Goal: Information Seeking & Learning: Learn about a topic

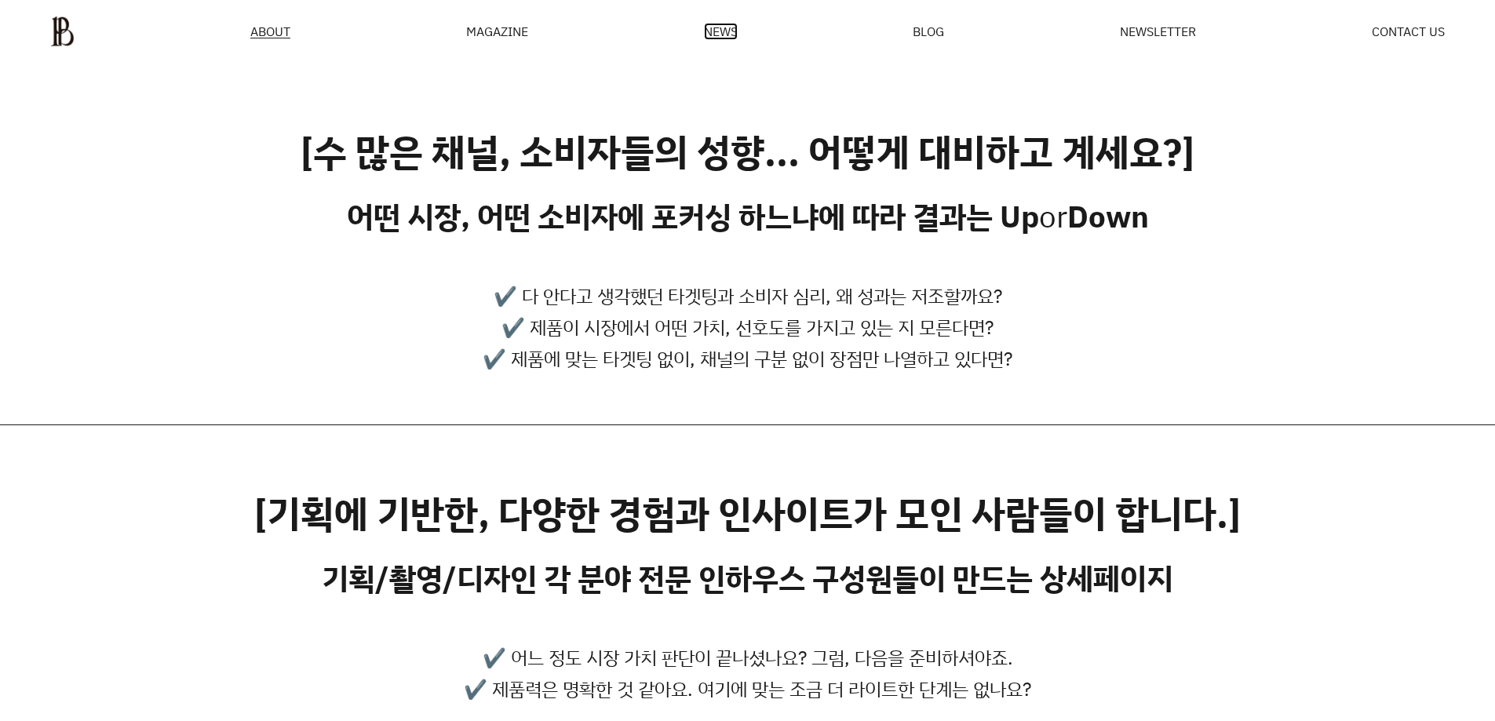
click at [724, 35] on span "NEWS" at bounding box center [721, 31] width 34 height 13
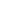
click at [0, 0] on html at bounding box center [0, 0] width 0 height 0
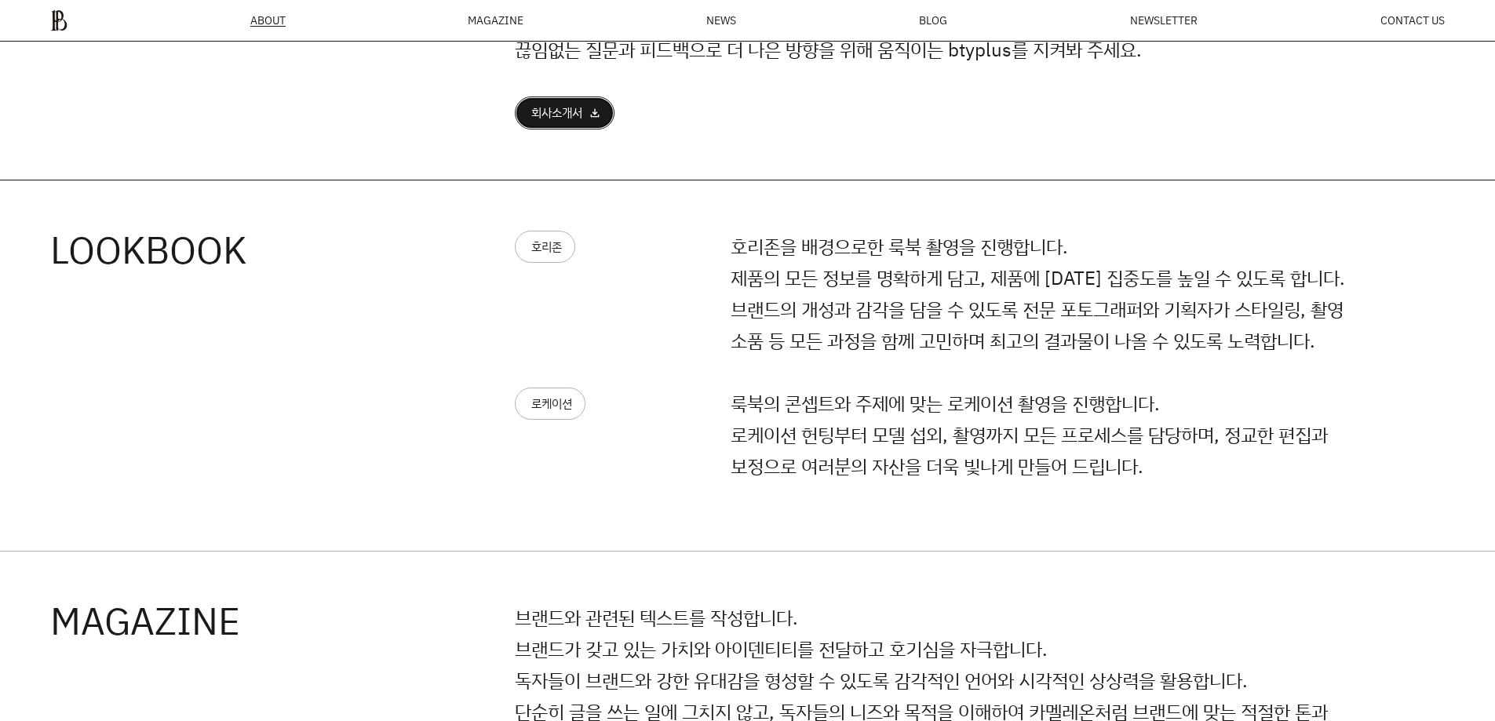
scroll to position [1452, 0]
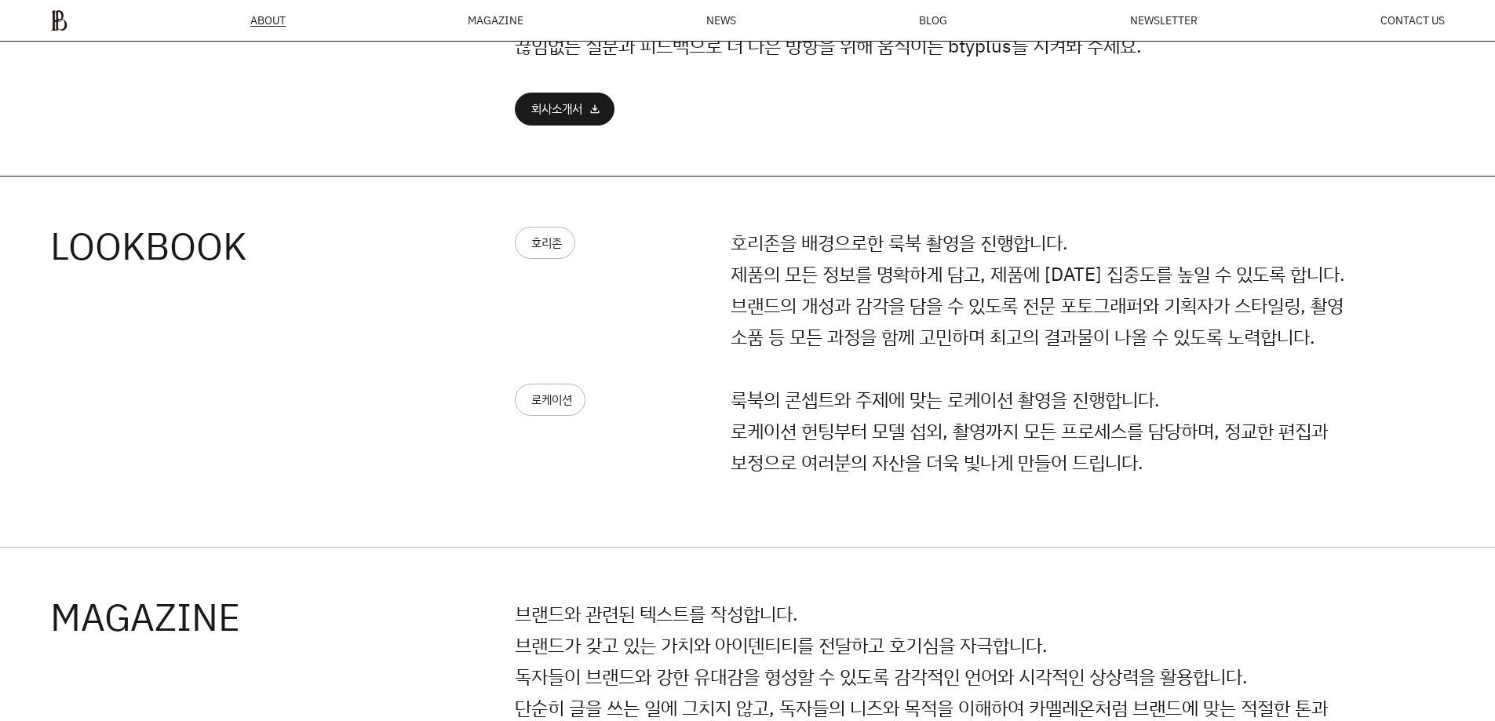
click at [883, 273] on p "호리존을 배경으로한 룩북 촬영을 진행합니다. 제품의 모든 정보를 명확하게 담고, 제품에 [DATE] 집중도를 높일 수 있도록 합니다. 브랜드의…" at bounding box center [1054, 290] width 647 height 126
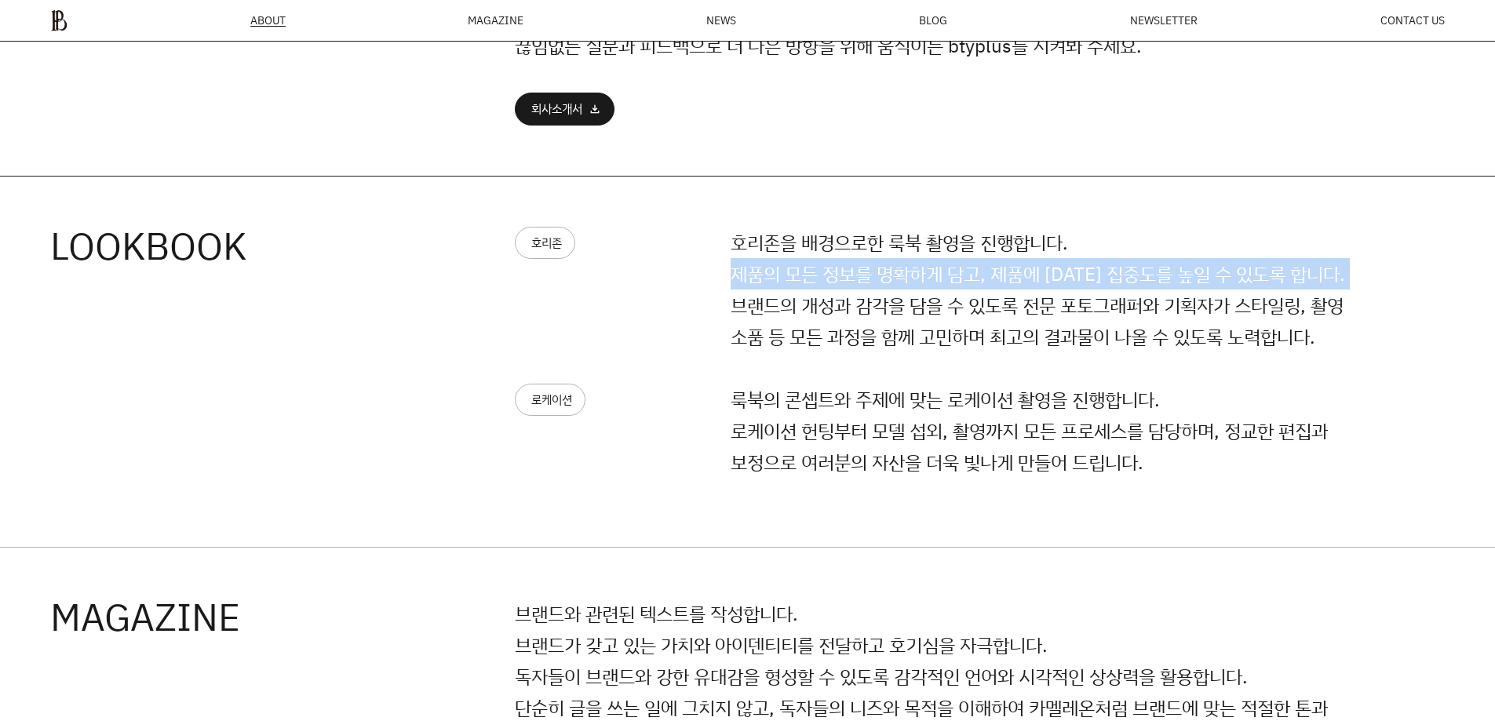
click at [883, 273] on p "호리존을 배경으로한 룩북 촬영을 진행합니다. 제품의 모든 정보를 명확하게 담고, 제품에 [DATE] 집중도를 높일 수 있도록 합니다. 브랜드의…" at bounding box center [1054, 290] width 647 height 126
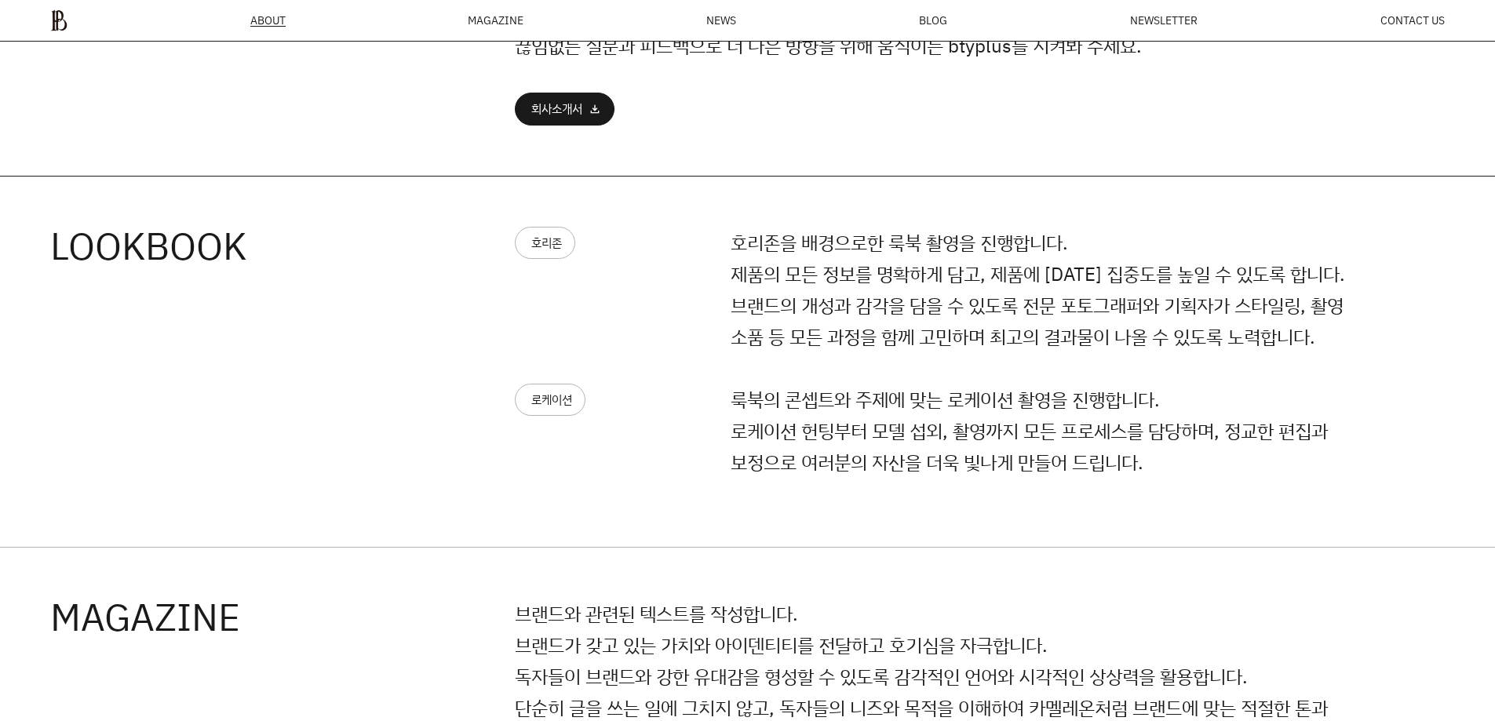
click at [903, 356] on div "호리존 호리존을 배경으로한 룩북 촬영을 진행합니다. 제품의 모든 정보를 명확하게 담고, 제품에 [DATE] 집중도를 높일 수 있도록 합니다. …" at bounding box center [946, 305] width 863 height 157
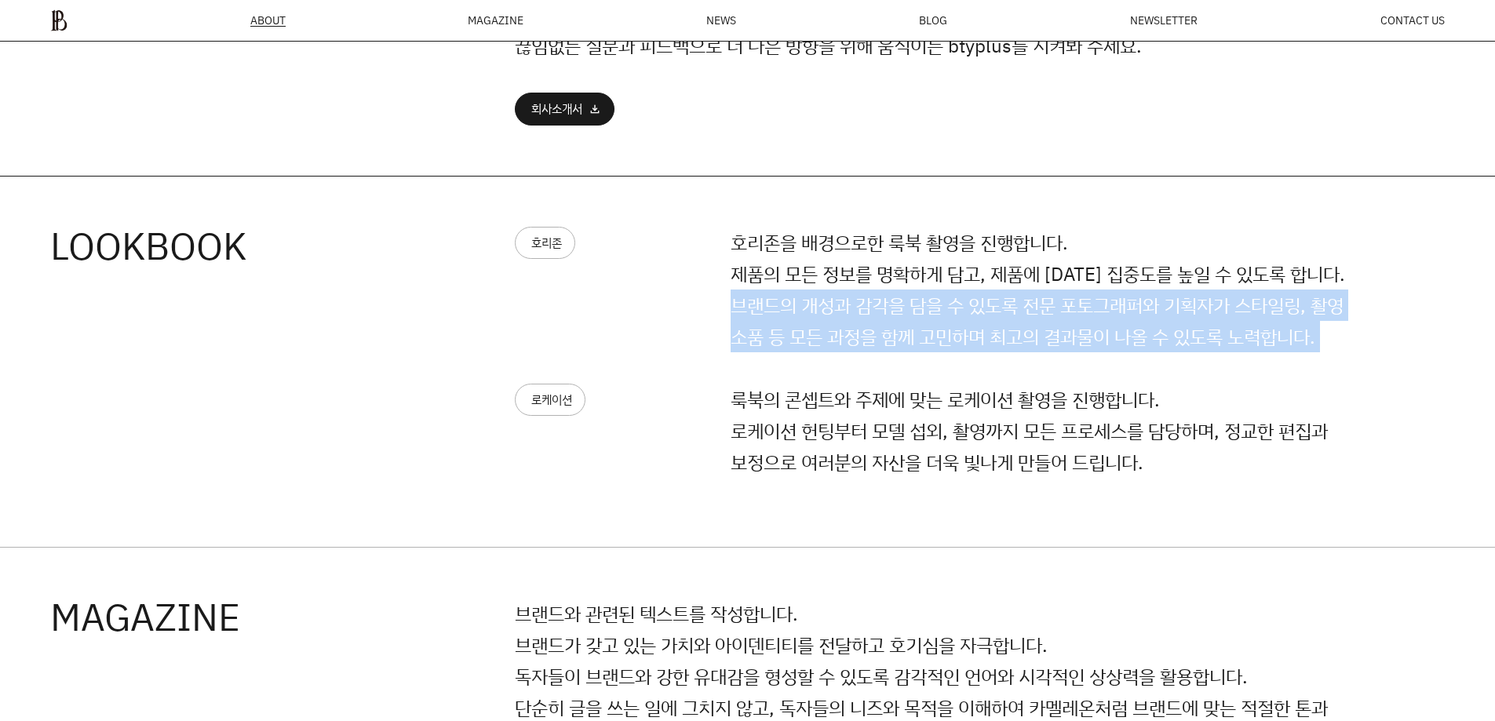
drag, startPoint x: 903, startPoint y: 356, endPoint x: 873, endPoint y: 305, distance: 58.0
click at [903, 355] on div "호리존 호리존을 배경으로한 룩북 촬영을 진행합니다. 제품의 모든 정보를 명확하게 담고, 제품에 [DATE] 집중도를 높일 수 있도록 합니다. …" at bounding box center [946, 305] width 863 height 157
click at [866, 283] on p "호리존을 배경으로한 룩북 촬영을 진행합니다. 제품의 모든 정보를 명확하게 담고, 제품에 [DATE] 집중도를 높일 수 있도록 합니다. 브랜드의…" at bounding box center [1054, 290] width 647 height 126
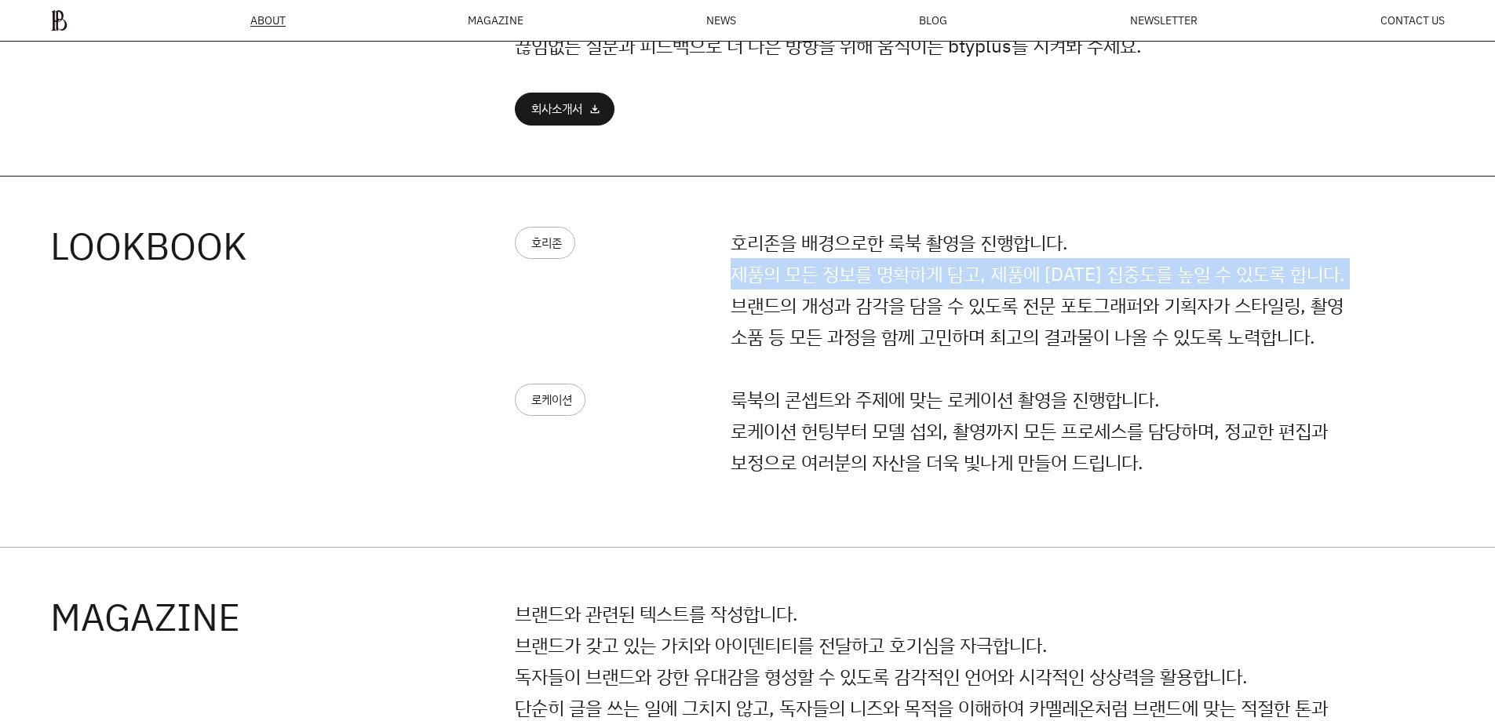
click at [866, 283] on p "호리존을 배경으로한 룩북 촬영을 진행합니다. 제품의 모든 정보를 명확하게 담고, 제품에 [DATE] 집중도를 높일 수 있도록 합니다. 브랜드의…" at bounding box center [1054, 290] width 647 height 126
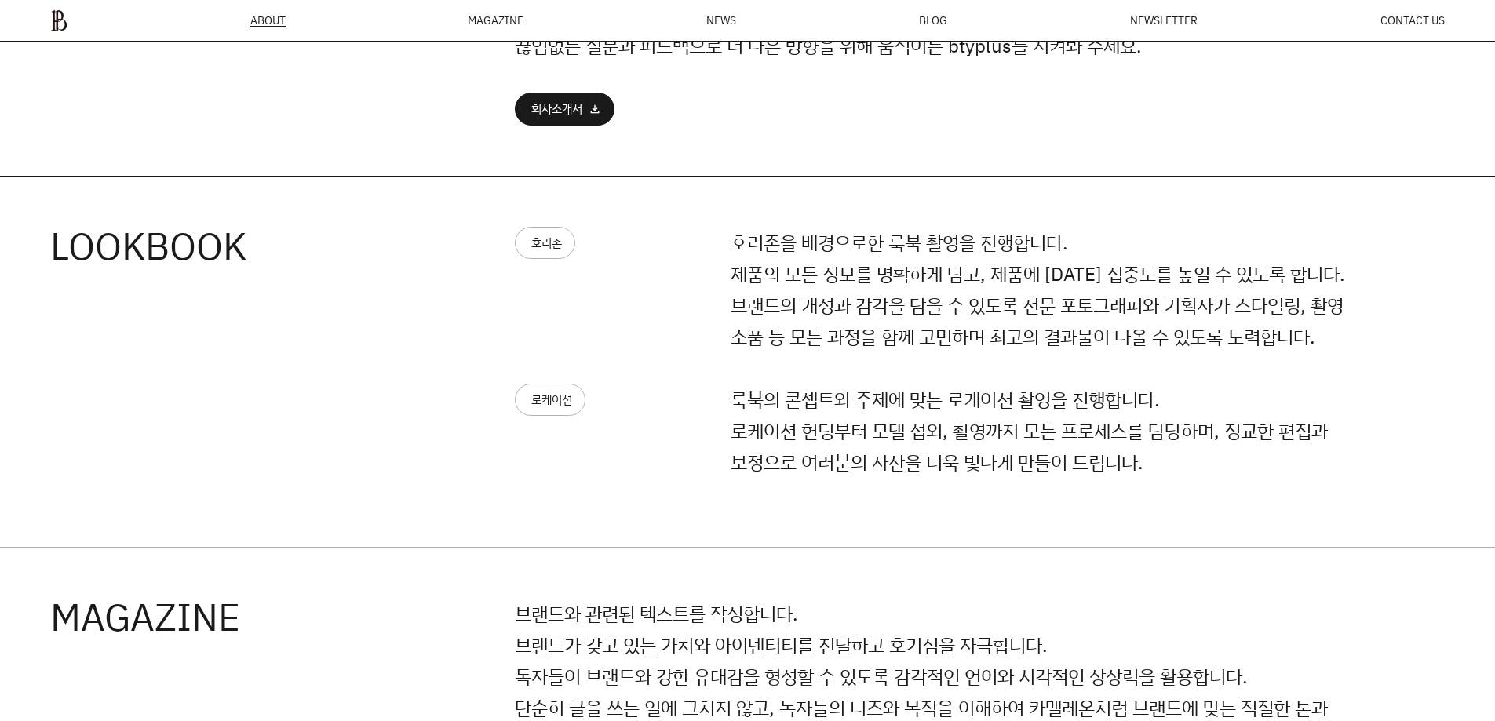
click at [867, 246] on p "호리존을 배경으로한 룩북 촬영을 진행합니다. 제품의 모든 정보를 명확하게 담고, 제품에 [DATE] 집중도를 높일 수 있도록 합니다. 브랜드의…" at bounding box center [1054, 290] width 647 height 126
click at [1008, 440] on p "룩북의 콘셉트와 주제에 맞는 로케이션 촬영을 진행합니다. 로케이션 헌팅부터 모델 섭외, 촬영까지 모든 프로세스를 담당하며, 정교한 편집과 보정…" at bounding box center [1054, 431] width 647 height 94
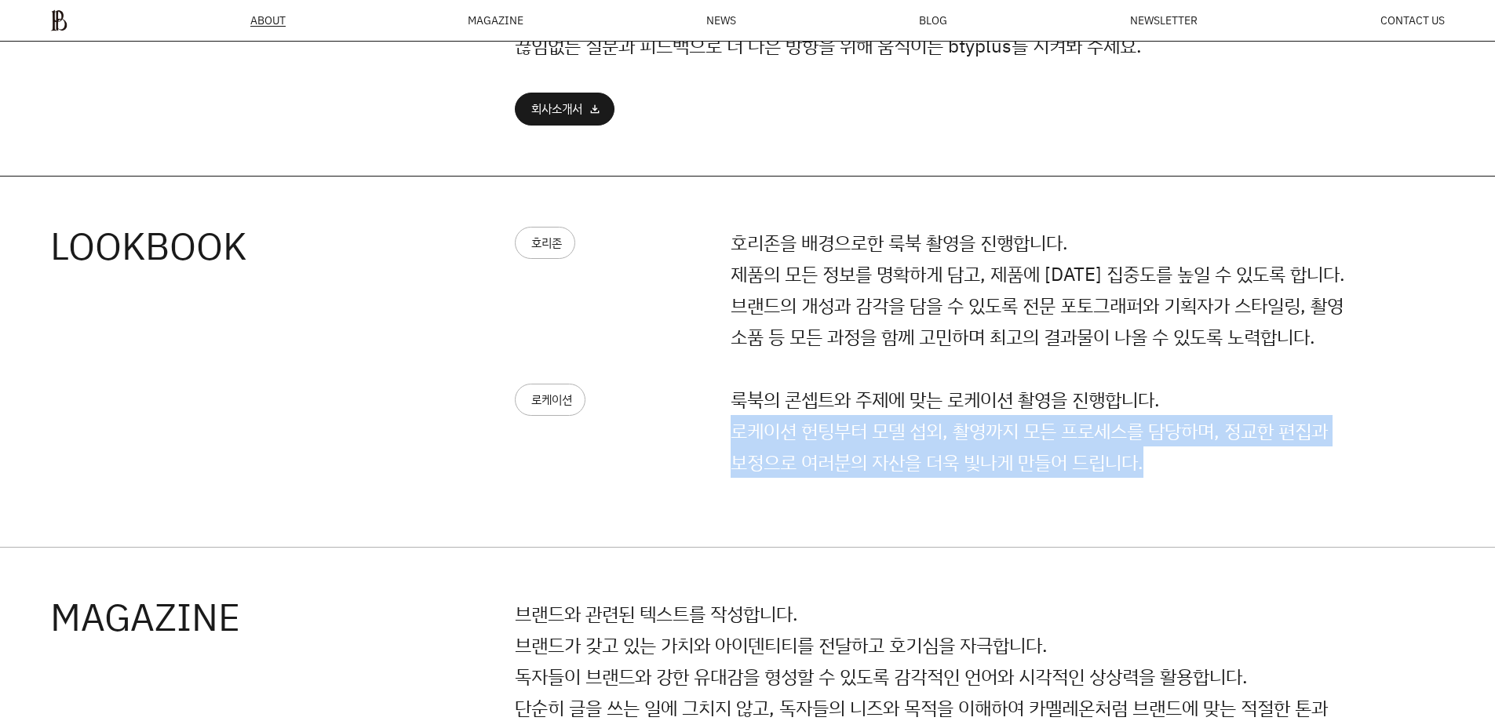
click at [1008, 440] on p "룩북의 콘셉트와 주제에 맞는 로케이션 촬영을 진행합니다. 로케이션 헌팅부터 모델 섭외, 촬영까지 모든 프로세스를 담당하며, 정교한 편집과 보정…" at bounding box center [1054, 431] width 647 height 94
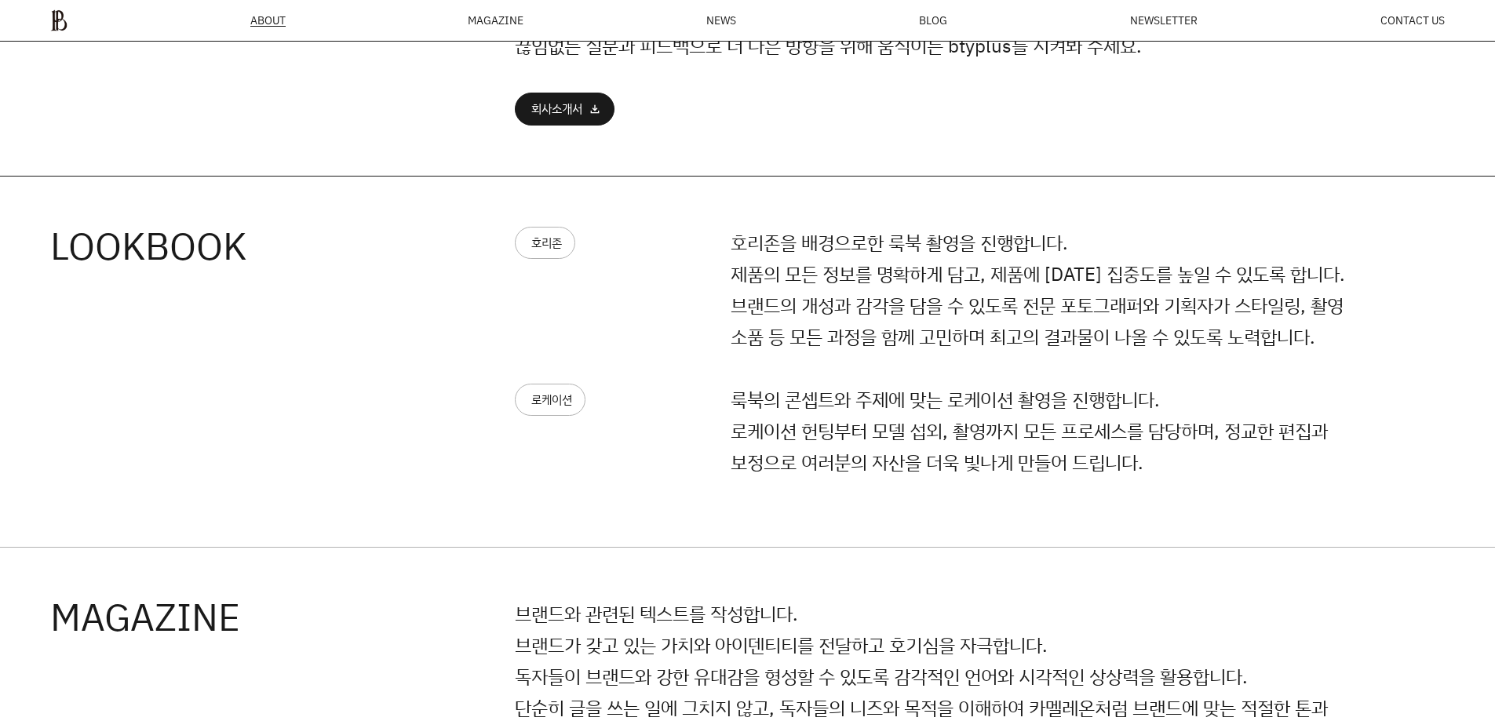
click at [1005, 399] on p "룩북의 콘셉트와 주제에 맞는 로케이션 촬영을 진행합니다. 로케이션 헌팅부터 모델 섭외, 촬영까지 모든 프로세스를 담당하며, 정교한 편집과 보정…" at bounding box center [1054, 431] width 647 height 94
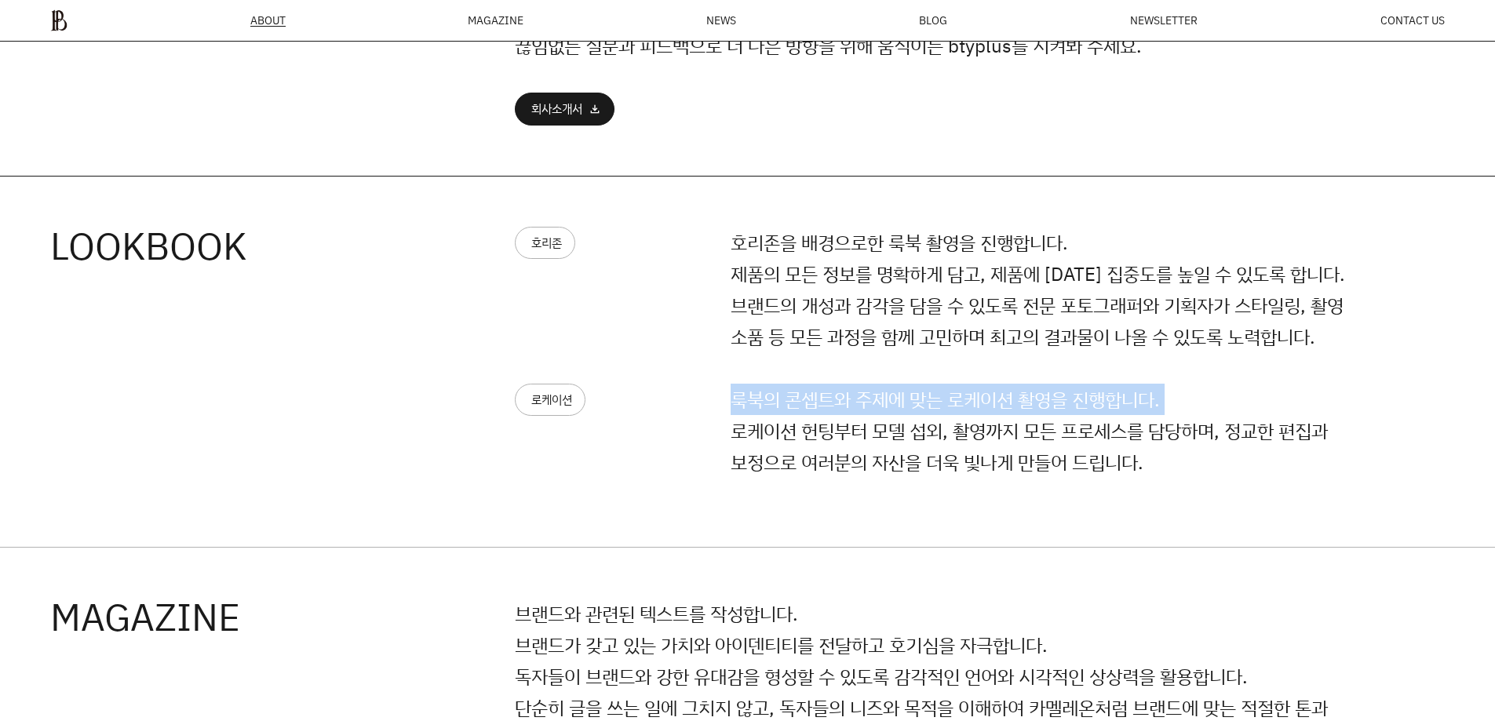
click at [1005, 399] on p "룩북의 콘셉트와 주제에 맞는 로케이션 촬영을 진행합니다. 로케이션 헌팅부터 모델 섭외, 촬영까지 모든 프로세스를 담당하며, 정교한 편집과 보정…" at bounding box center [1054, 431] width 647 height 94
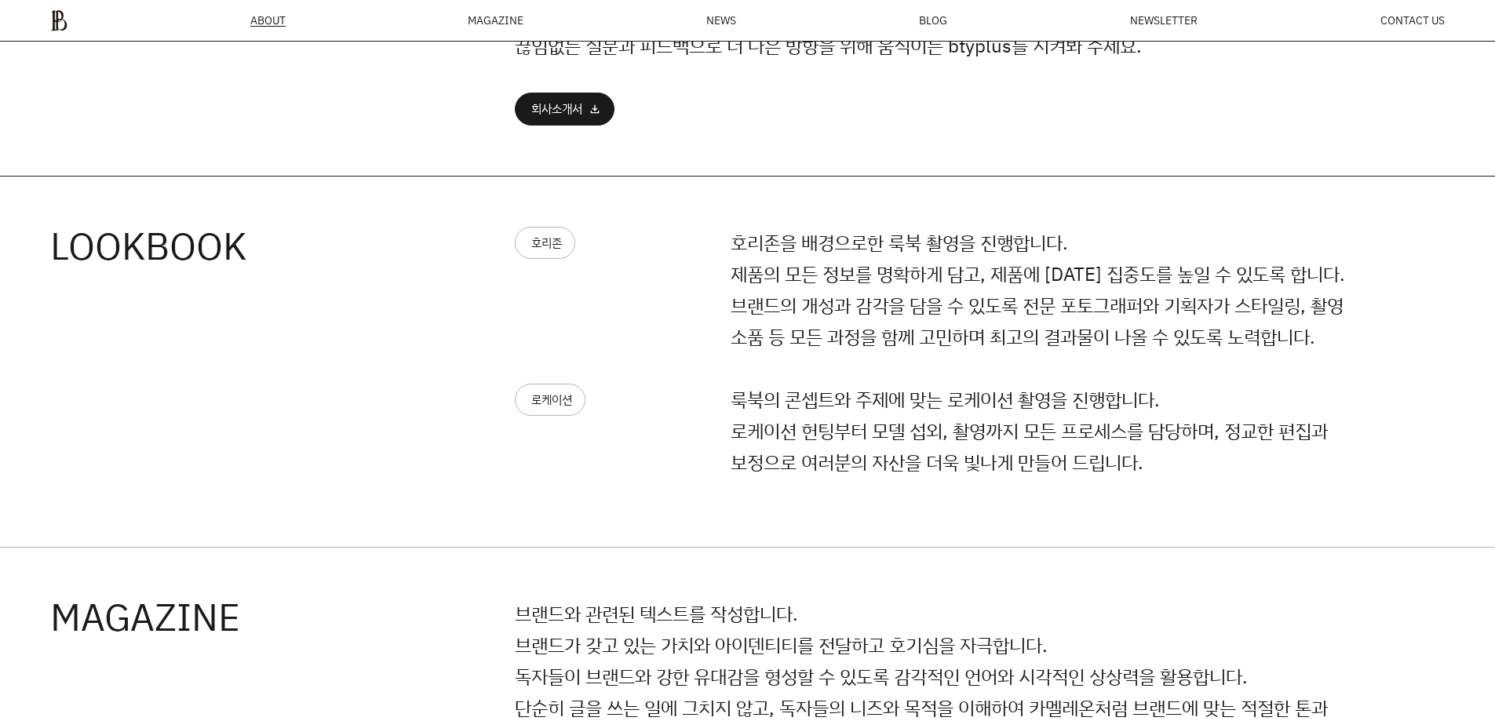
click at [1034, 444] on p "룩북의 콘셉트와 주제에 맞는 로케이션 촬영을 진행합니다. 로케이션 헌팅부터 모델 섭외, 촬영까지 모든 프로세스를 담당하며, 정교한 편집과 보정…" at bounding box center [1054, 431] width 647 height 94
click at [1121, 470] on p "룩북의 콘셉트와 주제에 맞는 로케이션 촬영을 진행합니다. 로케이션 헌팅부터 모델 섭외, 촬영까지 모든 프로세스를 담당하며, 정교한 편집과 보정…" at bounding box center [1054, 431] width 647 height 94
click at [1089, 457] on p "룩북의 콘셉트와 주제에 맞는 로케이션 촬영을 진행합니다. 로케이션 헌팅부터 모델 섭외, 촬영까지 모든 프로세스를 담당하며, 정교한 편집과 보정…" at bounding box center [1054, 431] width 647 height 94
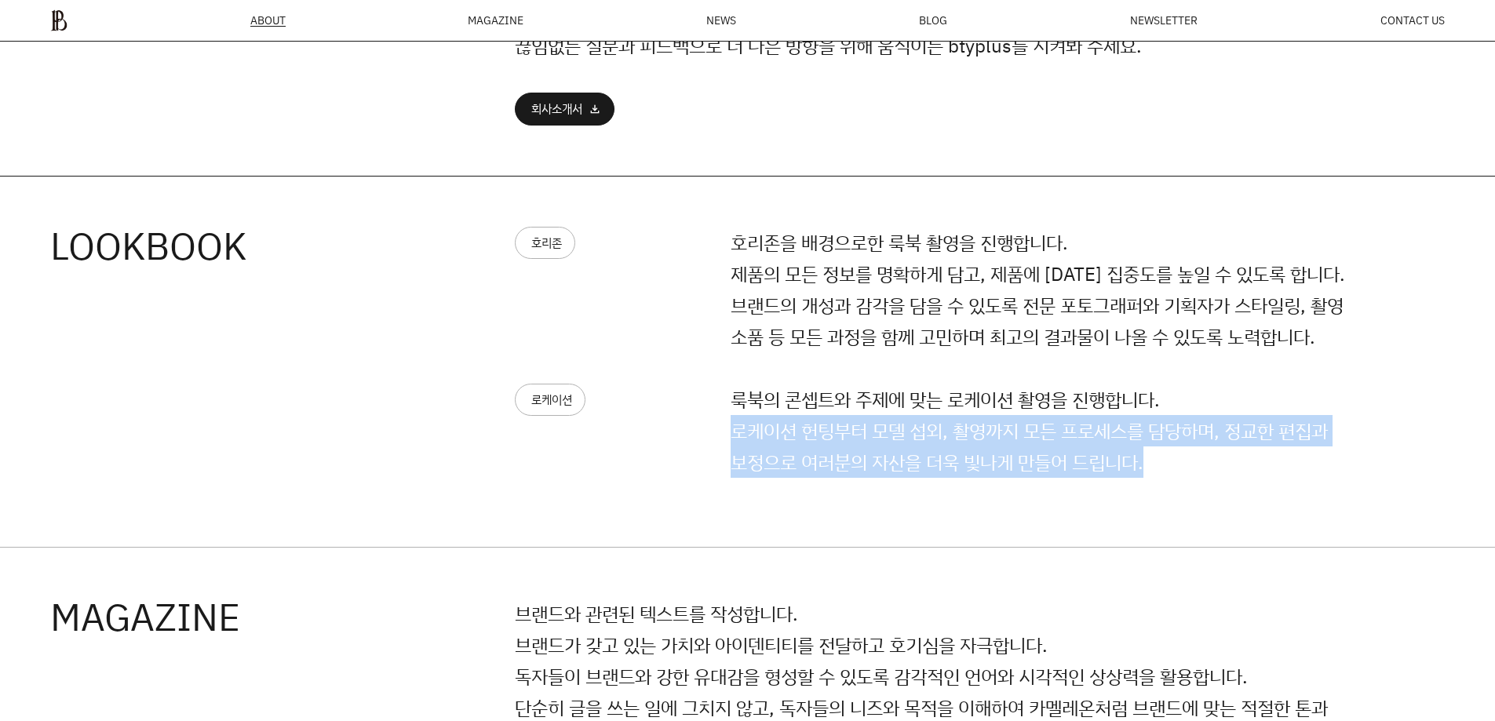
click at [1089, 457] on p "룩북의 콘셉트와 주제에 맞는 로케이션 촬영을 진행합니다. 로케이션 헌팅부터 모델 섭외, 촬영까지 모든 프로세스를 담당하며, 정교한 편집과 보정…" at bounding box center [1054, 431] width 647 height 94
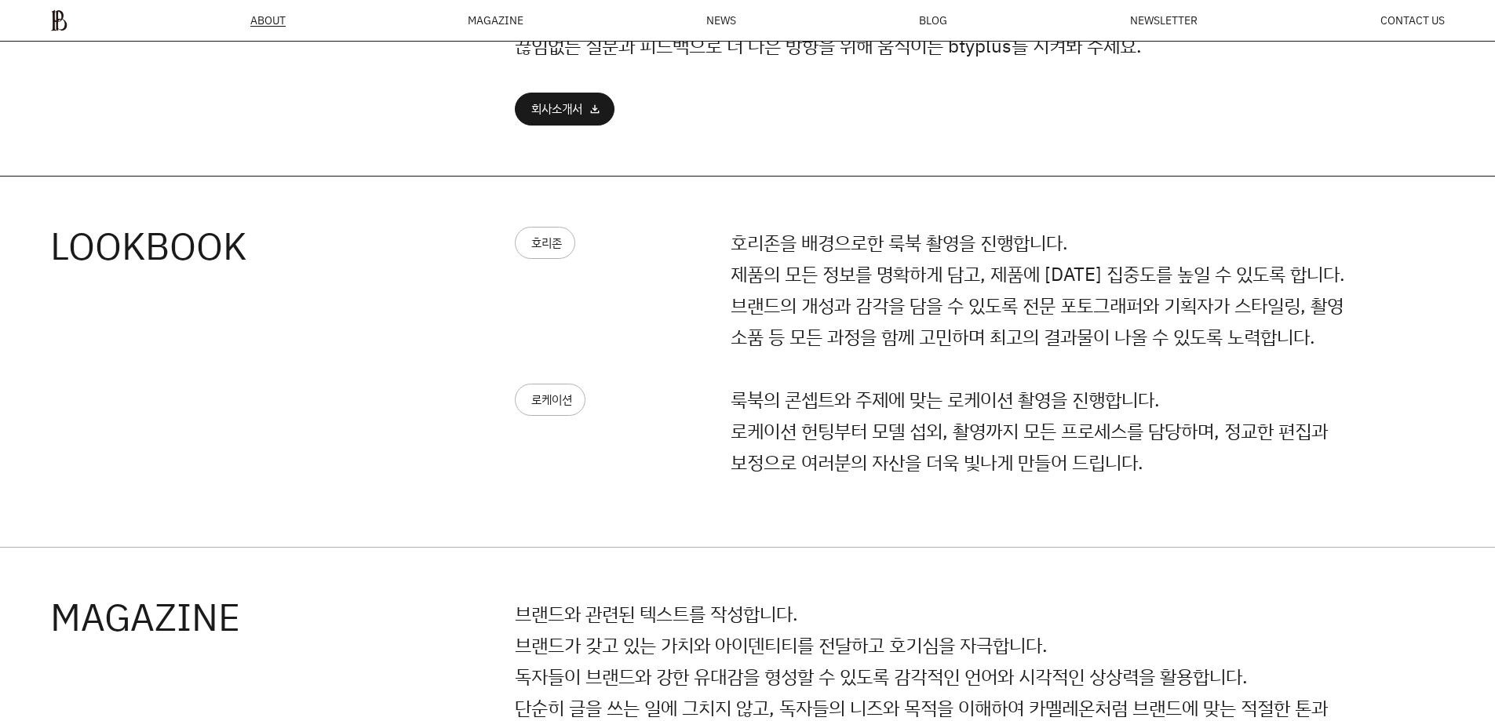
click at [918, 409] on p "룩북의 콘셉트와 주제에 맞는 로케이션 촬영을 진행합니다. 로케이션 헌팅부터 모델 섭외, 촬영까지 모든 프로세스를 담당하며, 정교한 편집과 보정…" at bounding box center [1054, 431] width 647 height 94
click at [917, 409] on p "룩북의 콘셉트와 주제에 맞는 로케이션 촬영을 진행합니다. 로케이션 헌팅부터 모델 섭외, 촬영까지 모든 프로세스를 담당하며, 정교한 편집과 보정…" at bounding box center [1054, 431] width 647 height 94
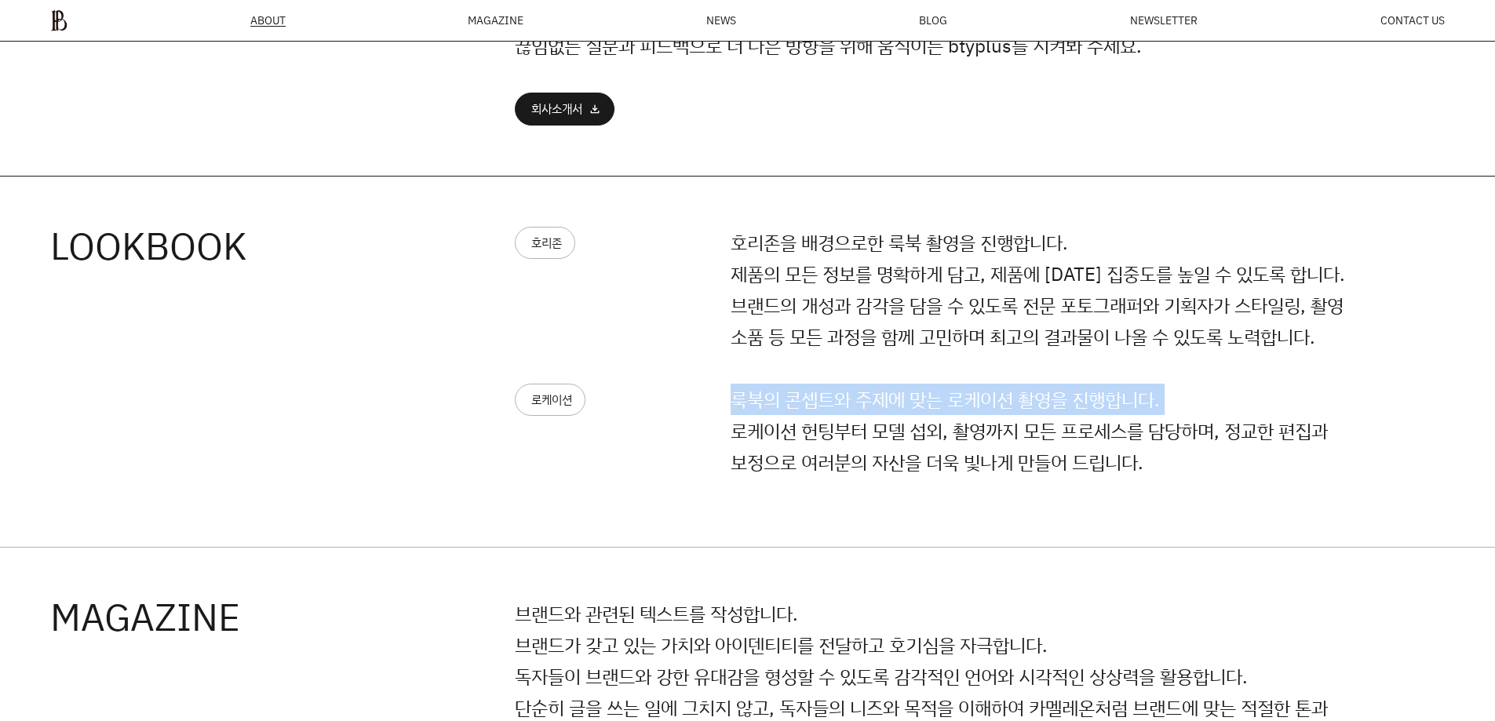
click at [917, 409] on p "룩북의 콘셉트와 주제에 맞는 로케이션 촬영을 진행합니다. 로케이션 헌팅부터 모델 섭외, 촬영까지 모든 프로세스를 담당하며, 정교한 편집과 보정…" at bounding box center [1054, 431] width 647 height 94
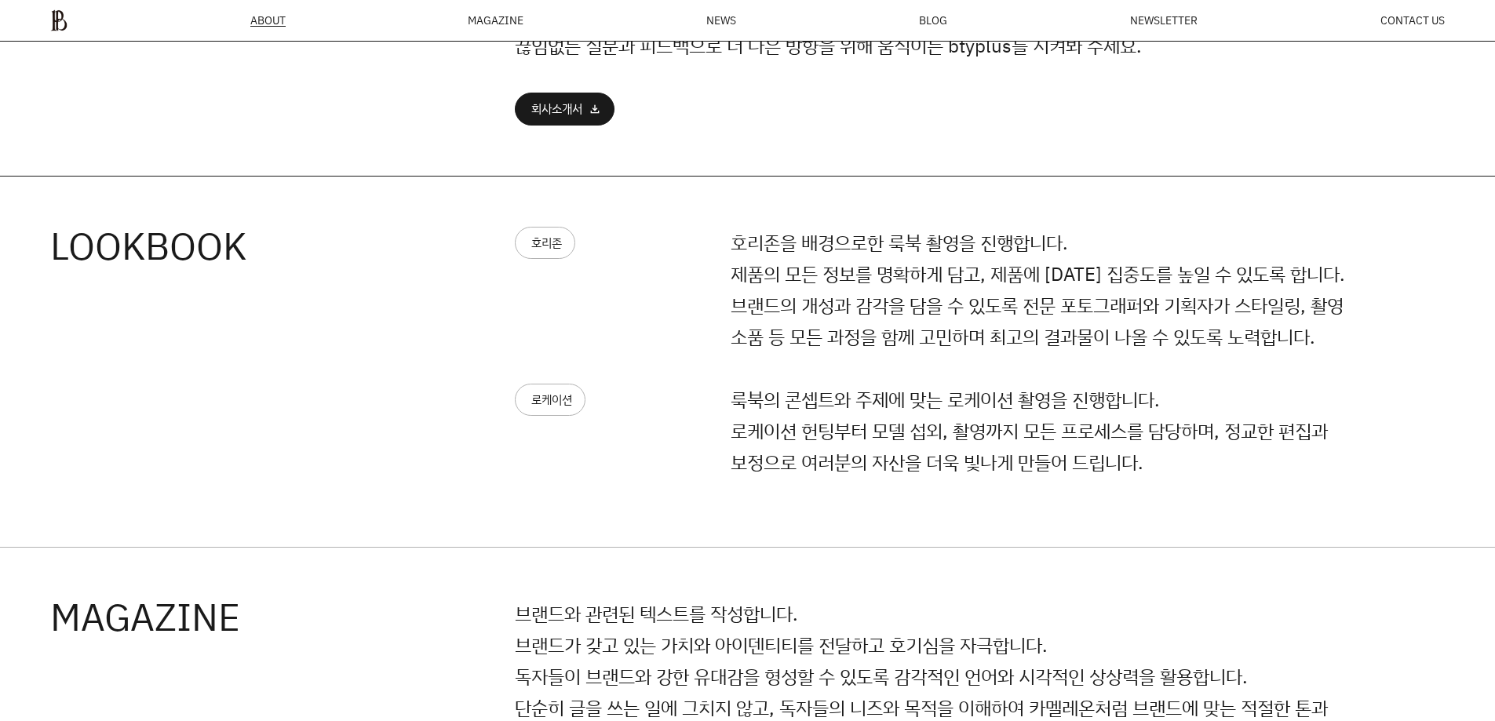
click at [981, 439] on p "룩북의 콘셉트와 주제에 맞는 로케이션 촬영을 진행합니다. 로케이션 헌팅부터 모델 섭외, 촬영까지 모든 프로세스를 담당하며, 정교한 편집과 보정…" at bounding box center [1054, 431] width 647 height 94
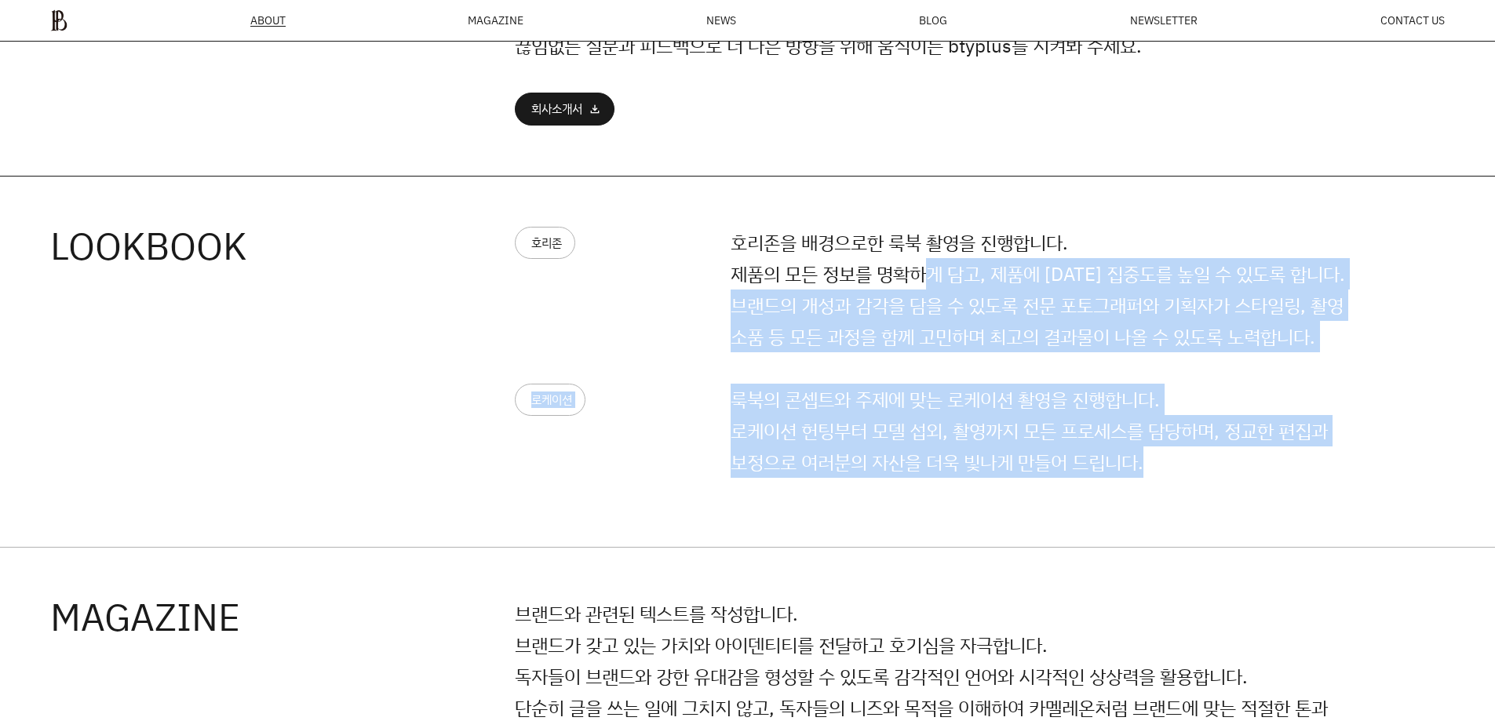
drag, startPoint x: 1151, startPoint y: 449, endPoint x: 1142, endPoint y: 347, distance: 102.4
click at [1113, 334] on div "호리존 호리존을 배경으로한 룩북 촬영을 진행합니다. 제품의 모든 정보를 명확하게 담고, 제품에 [DATE] 집중도를 높일 수 있도록 합니다. …" at bounding box center [946, 362] width 863 height 270
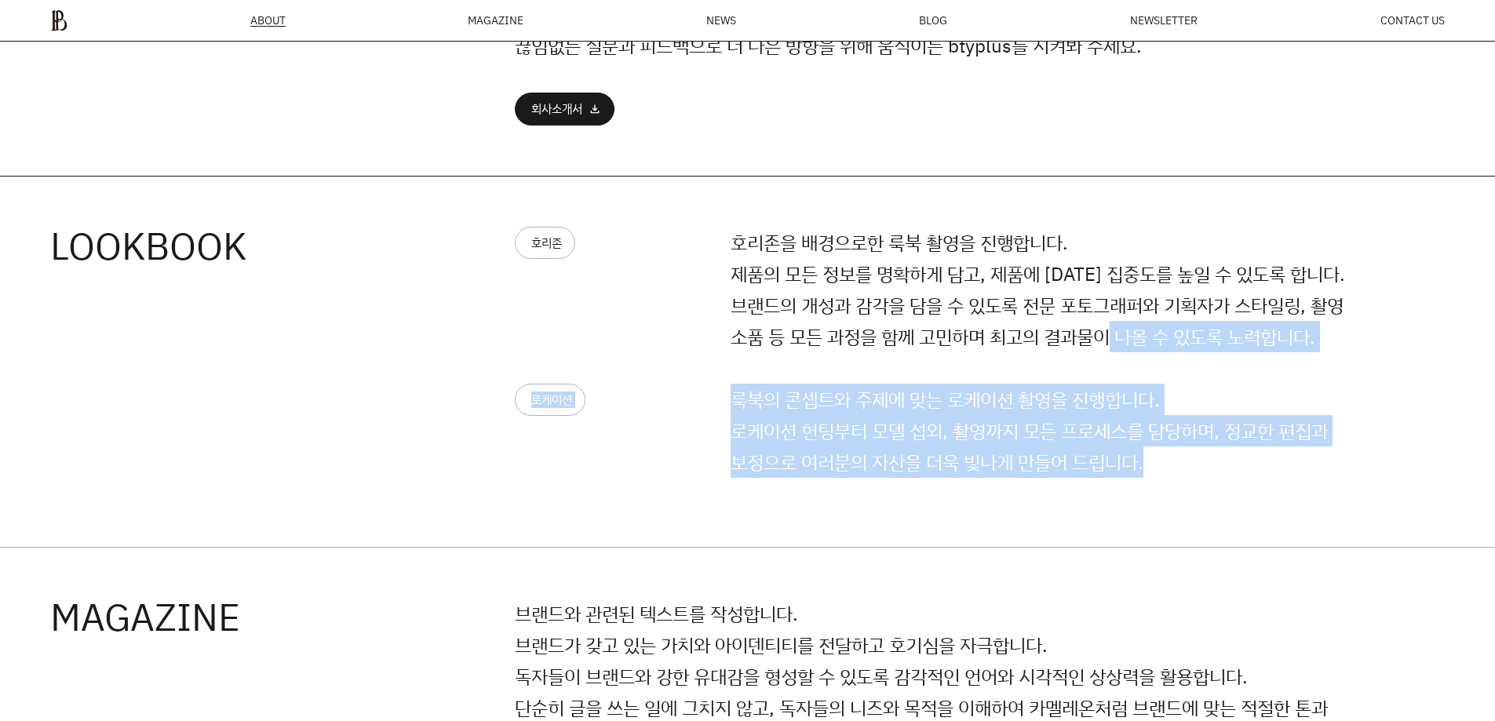
click at [1149, 350] on p "호리존을 배경으로한 룩북 촬영을 진행합니다. 제품의 모든 정보를 명확하게 담고, 제품에 [DATE] 집중도를 높일 수 있도록 합니다. 브랜드의…" at bounding box center [1054, 290] width 647 height 126
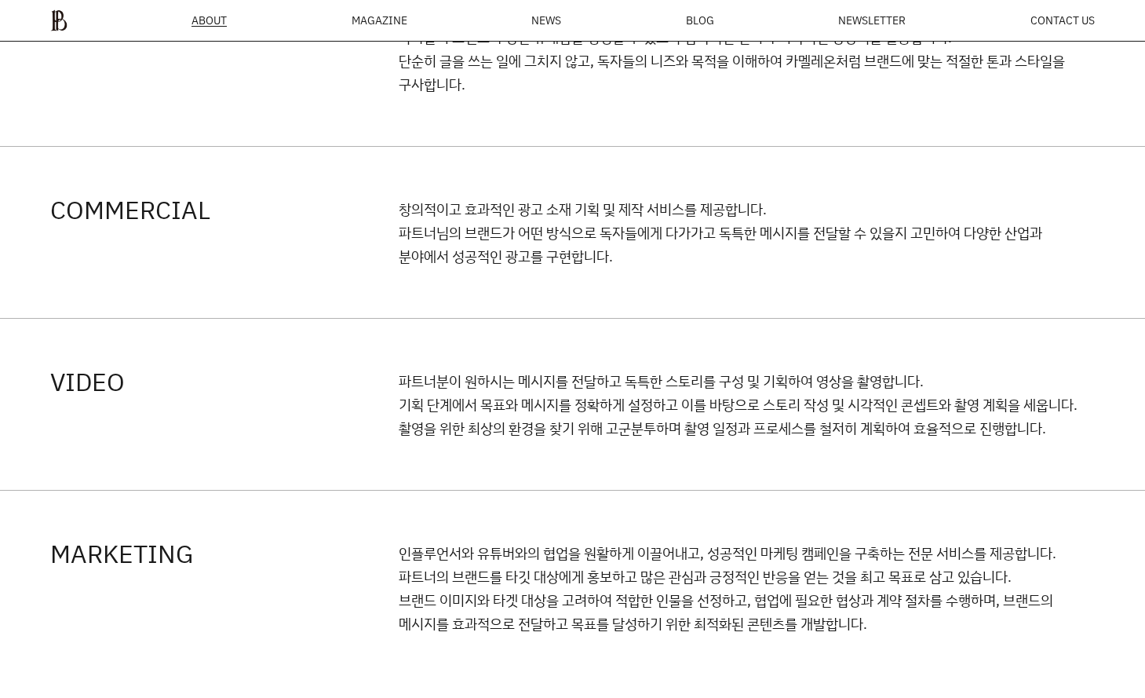
scroll to position [1832, 0]
